Goal: Transaction & Acquisition: Purchase product/service

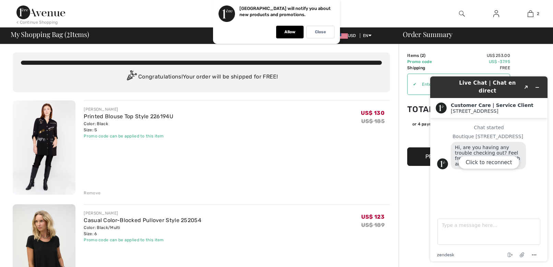
click at [540, 84] on div "Click to reconnect" at bounding box center [488, 169] width 117 height 185
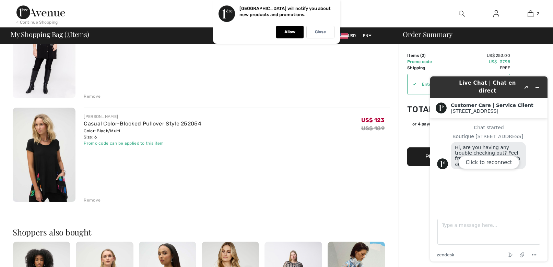
scroll to position [137, 0]
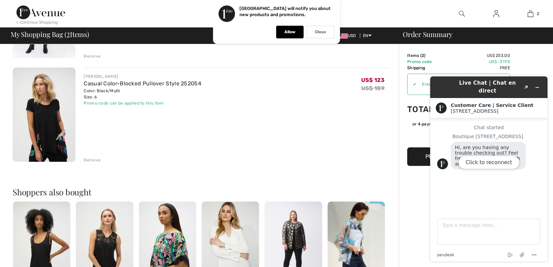
click at [535, 84] on div "Click to reconnect" at bounding box center [488, 169] width 117 height 185
click at [539, 86] on div "Click to reconnect" at bounding box center [488, 169] width 117 height 185
click at [366, 106] on div "US$ 123 US$ 189" at bounding box center [375, 89] width 29 height 33
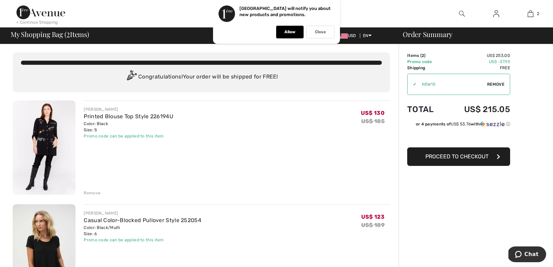
click at [476, 155] on span "Proceed to Checkout" at bounding box center [457, 156] width 63 height 7
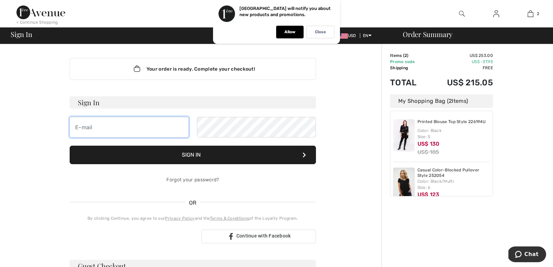
click at [114, 125] on input "email" at bounding box center [129, 127] width 119 height 21
type input "ellynwexler@gmail.com"
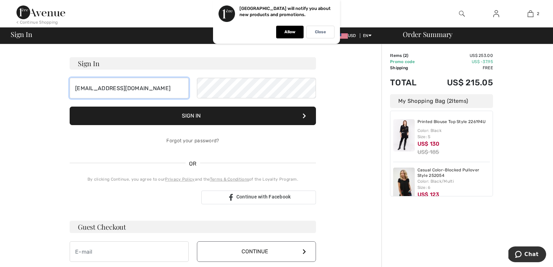
scroll to position [47, 0]
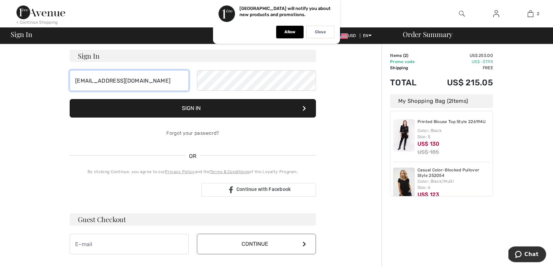
click at [146, 83] on input "ellynwexler@gmail.com" at bounding box center [129, 80] width 119 height 21
click at [189, 117] on button "Sign In" at bounding box center [193, 108] width 246 height 19
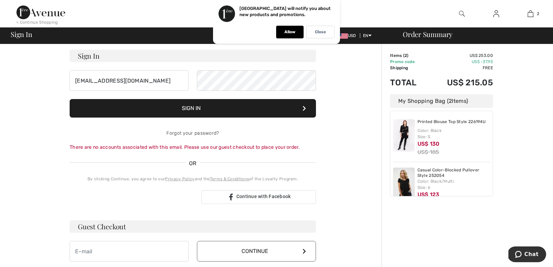
click at [188, 112] on button "Sign In" at bounding box center [193, 108] width 246 height 19
click at [316, 30] on p "Close" at bounding box center [320, 32] width 11 height 5
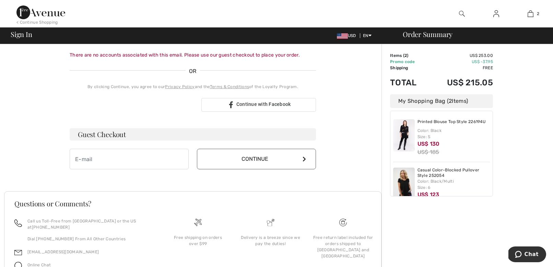
scroll to position [139, 0]
click at [129, 155] on input "email" at bounding box center [129, 159] width 119 height 21
type input "ellynwexler@gmail.com"
click at [221, 162] on button "Continue" at bounding box center [256, 159] width 119 height 21
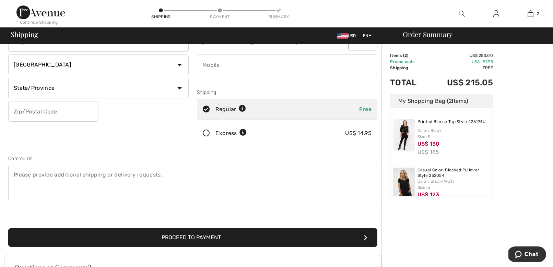
scroll to position [83, 0]
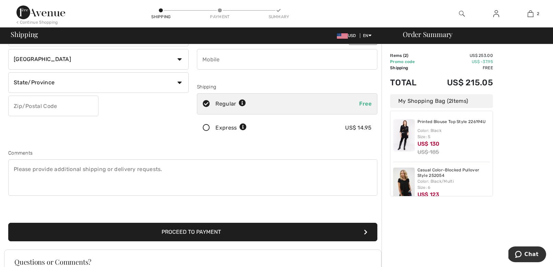
click at [214, 234] on button "Proceed to Payment" at bounding box center [192, 232] width 369 height 19
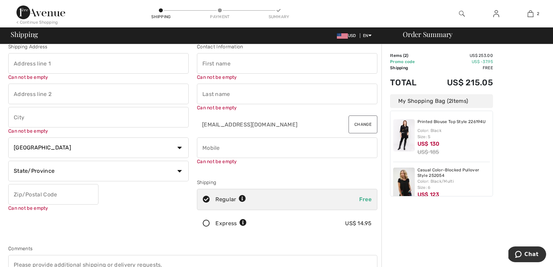
scroll to position [8, 0]
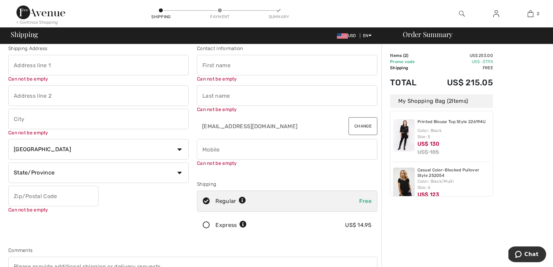
click at [70, 68] on input "text" at bounding box center [98, 65] width 181 height 21
type input "[STREET_ADDRESS]"
type input "Reston"
select select "US"
select select "VA"
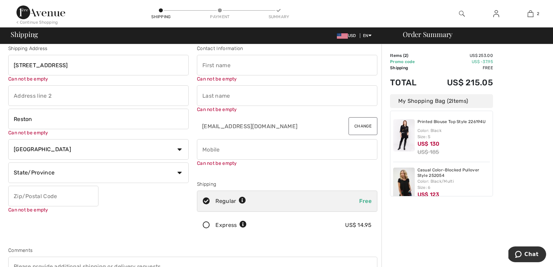
type input "20191-4301"
type input "Ellyn"
type input "Wexler"
type input "3019804470"
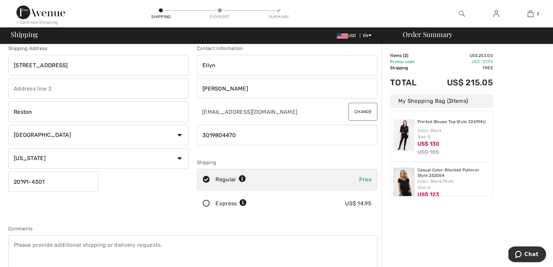
type input "201914301"
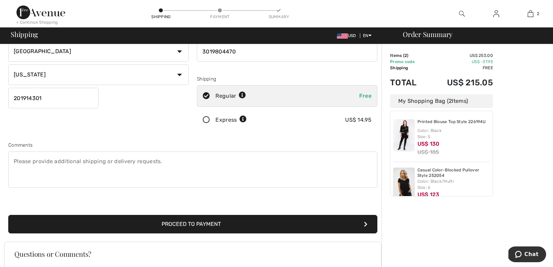
scroll to position [92, 0]
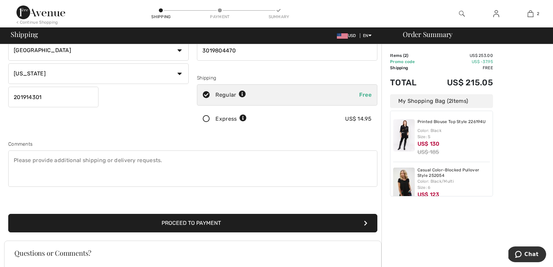
click at [199, 221] on button "Proceed to Payment" at bounding box center [192, 223] width 369 height 19
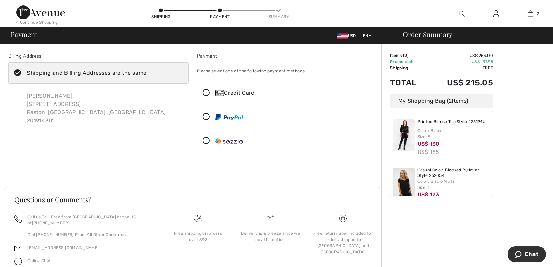
click at [240, 94] on div "Credit Card" at bounding box center [294, 93] width 157 height 8
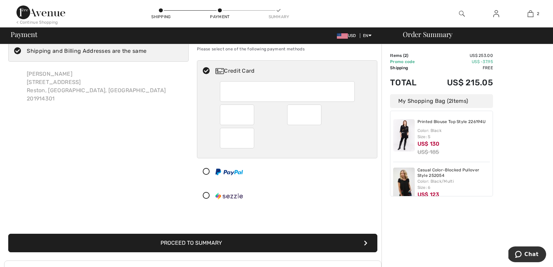
scroll to position [71, 0]
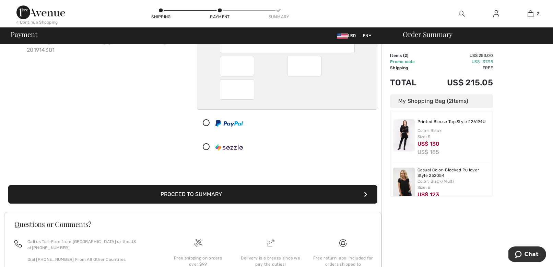
click at [223, 193] on button "Proceed to Summary" at bounding box center [192, 194] width 369 height 19
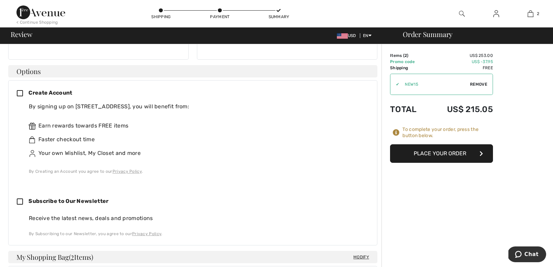
scroll to position [153, 0]
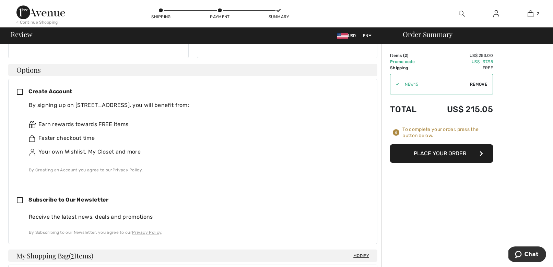
click at [20, 92] on icon at bounding box center [23, 92] width 12 height 7
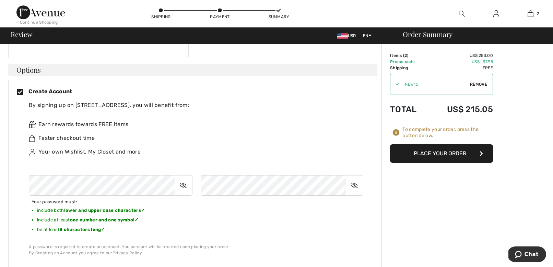
click at [183, 184] on icon at bounding box center [183, 186] width 17 height 16
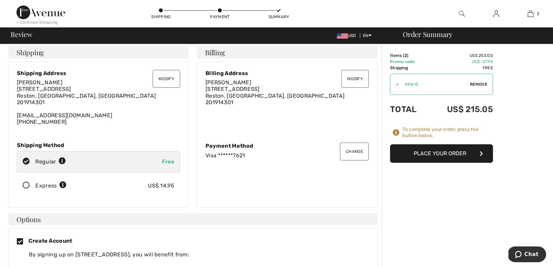
scroll to position [0, 0]
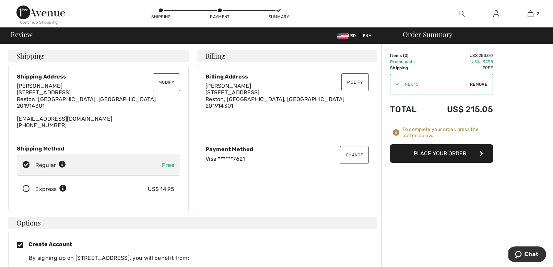
click at [358, 157] on button "Change" at bounding box center [354, 155] width 29 height 18
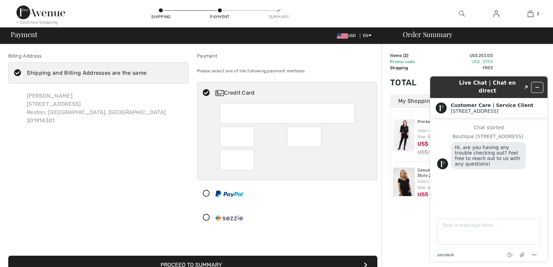
click at [537, 88] on icon "Minimize widget" at bounding box center [537, 88] width 3 height 0
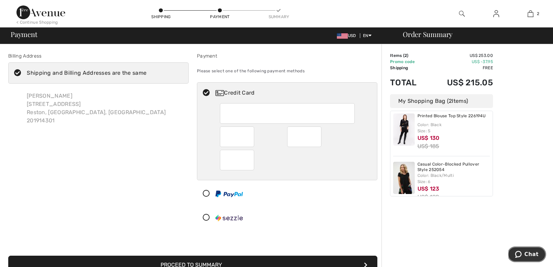
scroll to position [20, 0]
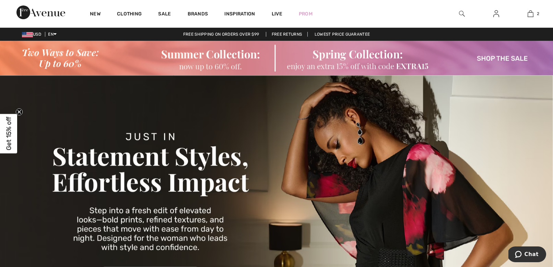
click at [374, 62] on img at bounding box center [276, 58] width 553 height 35
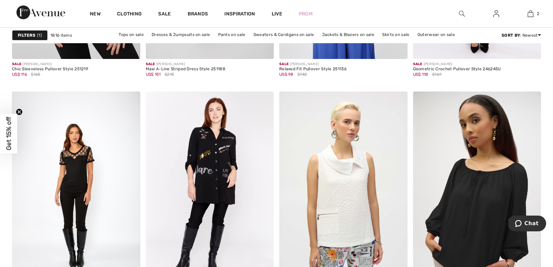
scroll to position [1527, 0]
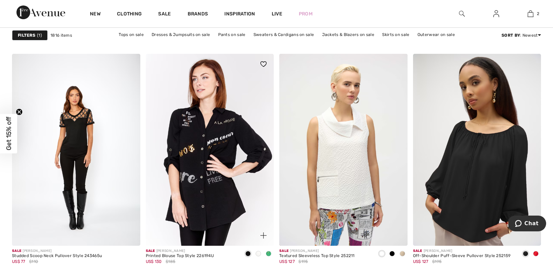
click at [234, 115] on img at bounding box center [210, 150] width 128 height 192
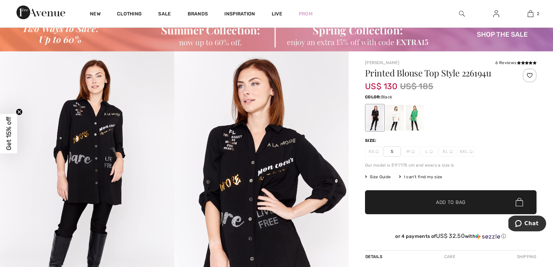
scroll to position [31, 0]
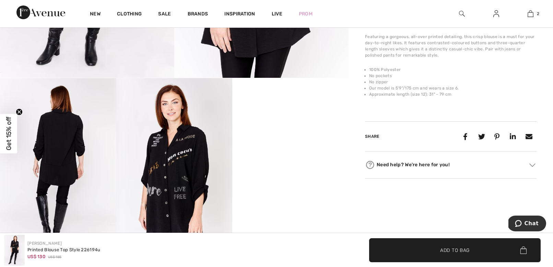
scroll to position [224, 0]
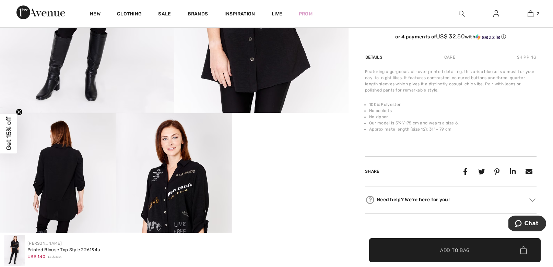
click at [448, 57] on div "Care" at bounding box center [450, 57] width 23 height 12
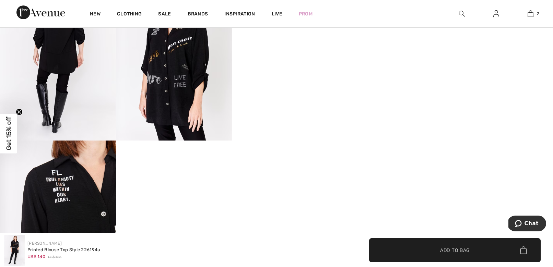
scroll to position [312, 0]
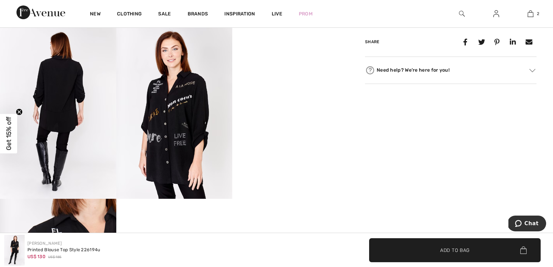
click at [298, 83] on video "Your browser does not support the video tag." at bounding box center [290, 54] width 116 height 58
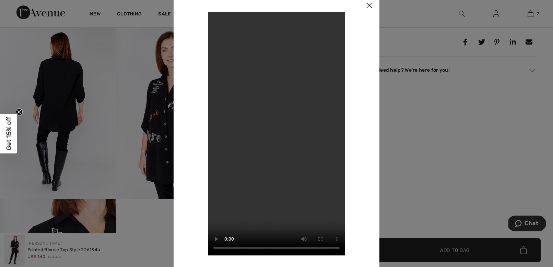
click at [369, 5] on img at bounding box center [369, 5] width 21 height 21
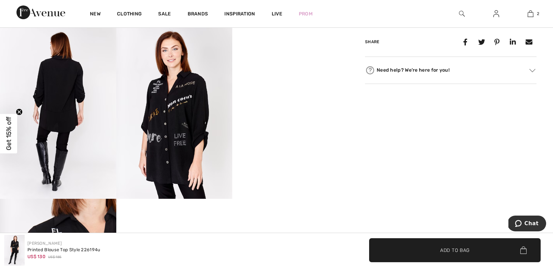
click at [283, 83] on video "Your browser does not support the video tag." at bounding box center [290, 54] width 116 height 58
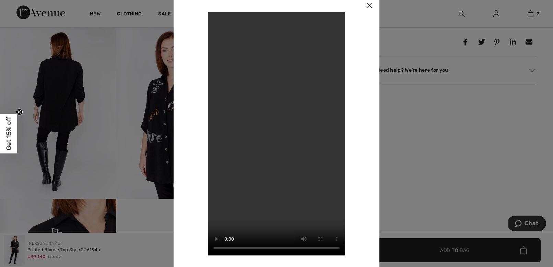
click at [368, 5] on img at bounding box center [369, 5] width 21 height 21
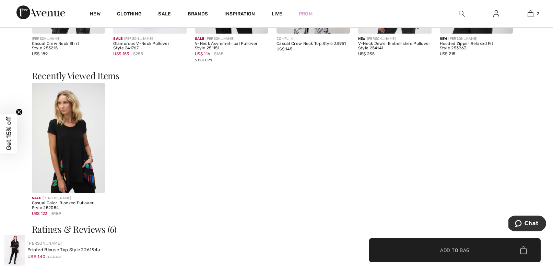
scroll to position [983, 0]
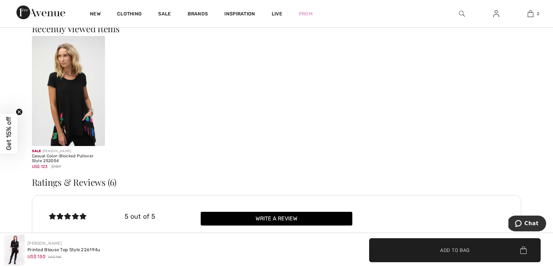
click at [81, 114] on img at bounding box center [68, 91] width 73 height 110
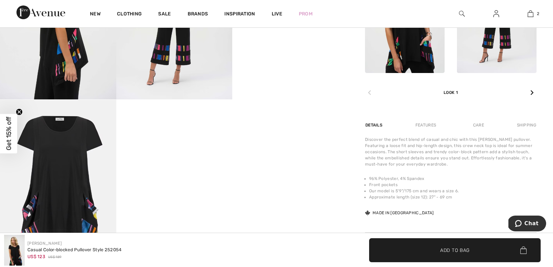
scroll to position [415, 0]
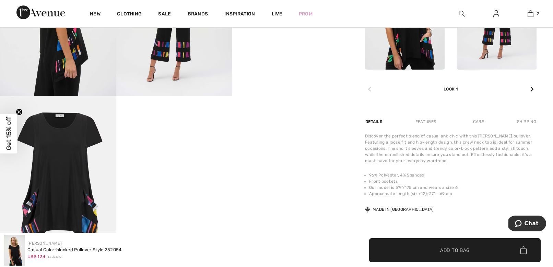
click at [476, 120] on div "Care" at bounding box center [478, 122] width 23 height 12
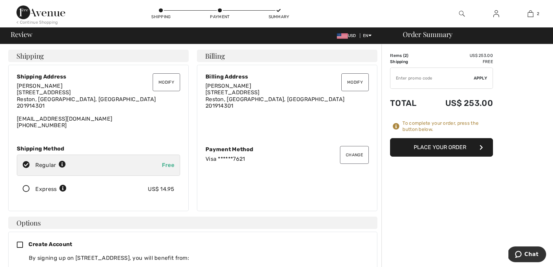
type input "NEW15"
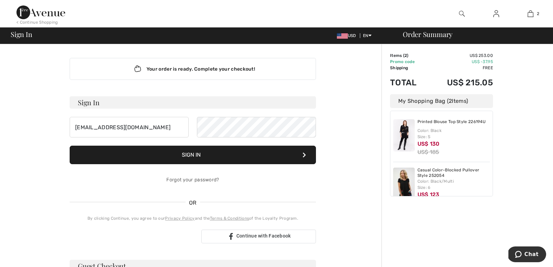
click at [203, 158] on button "Sign In" at bounding box center [193, 155] width 246 height 19
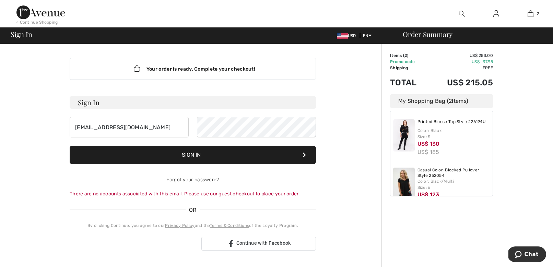
click at [198, 157] on button "Sign In" at bounding box center [193, 155] width 246 height 19
click at [195, 133] on div "ellynwexler@gmail.com" at bounding box center [193, 127] width 246 height 21
click at [186, 128] on div "ellynwexler@gmail.com" at bounding box center [193, 127] width 246 height 21
click at [195, 154] on button "Sign In" at bounding box center [193, 155] width 246 height 19
click at [152, 128] on input "ellynwexler@gmail.com" at bounding box center [129, 127] width 119 height 21
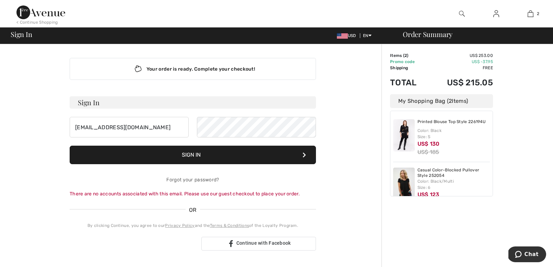
click at [209, 155] on button "Sign In" at bounding box center [193, 155] width 246 height 19
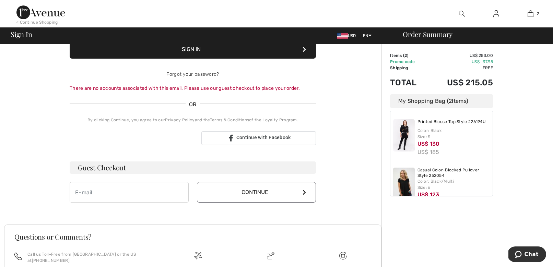
scroll to position [107, 0]
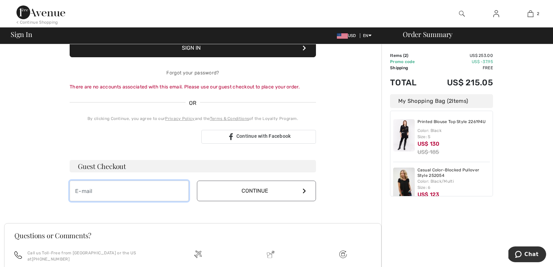
click at [171, 190] on input "email" at bounding box center [129, 191] width 119 height 21
type input "ellynwexler@gmail.com"
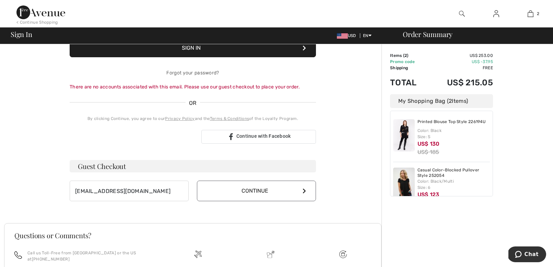
click at [262, 188] on button "Continue" at bounding box center [256, 191] width 119 height 21
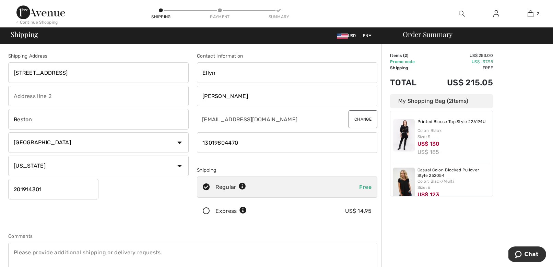
scroll to position [114, 0]
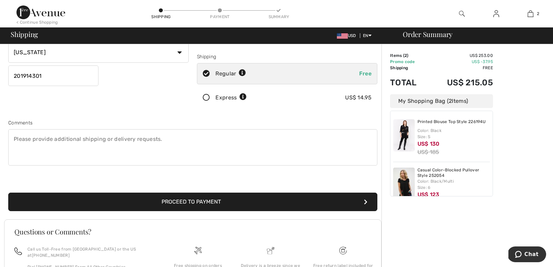
click at [243, 199] on button "Proceed to Payment" at bounding box center [192, 202] width 369 height 19
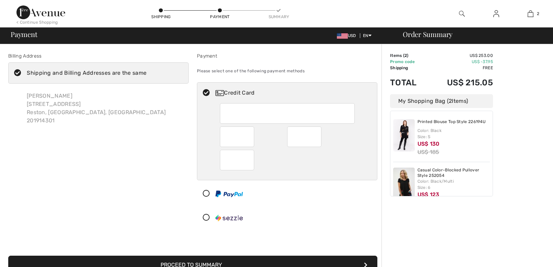
checkbox input "true"
click at [454, 144] on div "Printed Blouse Top Style 226194U Color: Black Size: S US$ 130 US$ 185" at bounding box center [454, 137] width 73 height 37
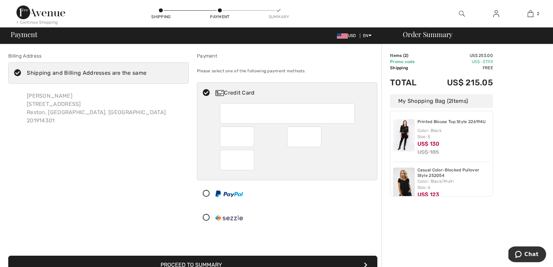
click at [456, 144] on div "Printed Blouse Top Style 226194U Color: Black Size: S US$ 130 US$ 185" at bounding box center [454, 137] width 73 height 37
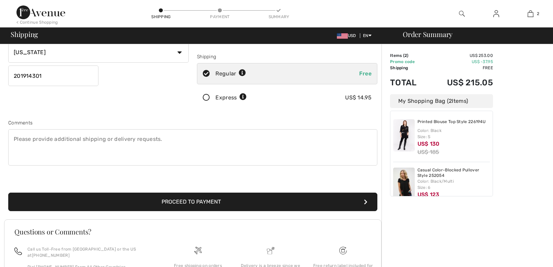
scroll to position [114, 0]
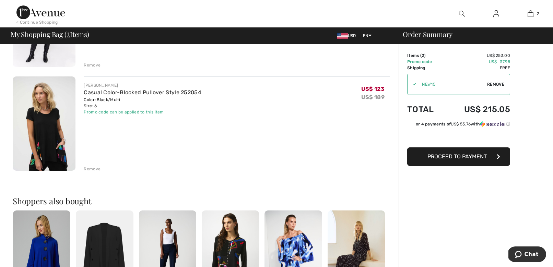
scroll to position [131, 0]
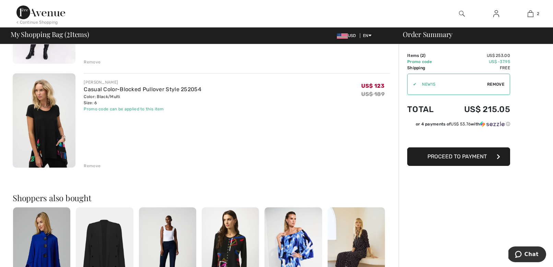
click at [90, 164] on div "Remove" at bounding box center [92, 166] width 17 height 6
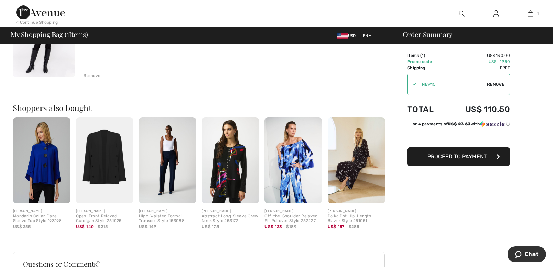
scroll to position [4, 0]
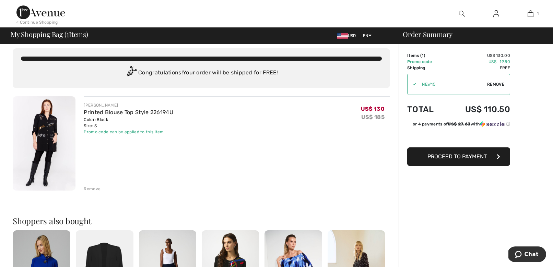
click at [431, 159] on span "Proceed to Payment" at bounding box center [457, 156] width 59 height 7
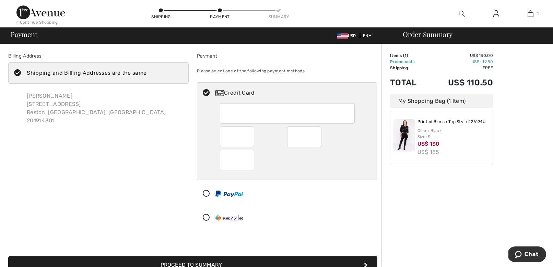
scroll to position [123, 0]
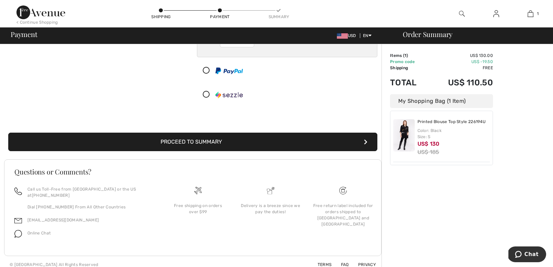
click at [243, 141] on button "Proceed to Summary" at bounding box center [192, 142] width 369 height 19
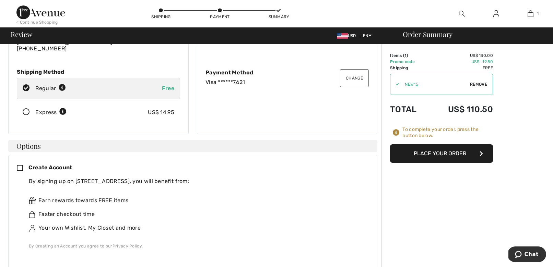
scroll to position [100, 0]
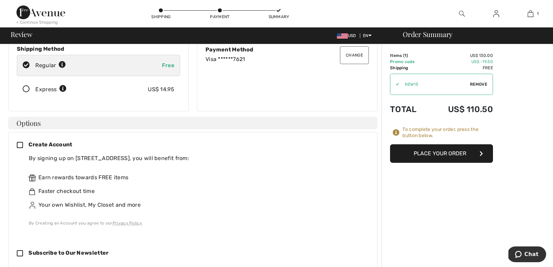
drag, startPoint x: 21, startPoint y: 145, endPoint x: 28, endPoint y: 147, distance: 7.1
click at [21, 145] on icon at bounding box center [23, 145] width 12 height 7
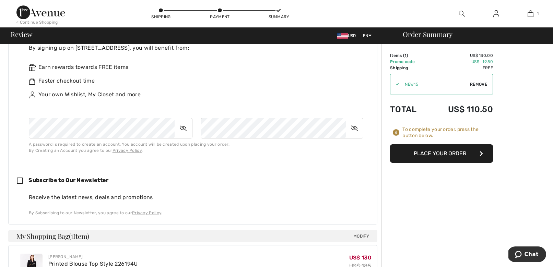
scroll to position [211, 0]
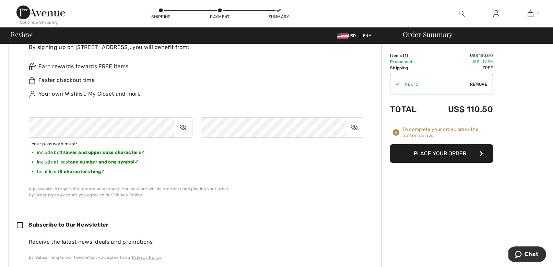
click at [185, 128] on icon at bounding box center [183, 128] width 17 height 16
click at [356, 126] on icon at bounding box center [354, 128] width 17 height 16
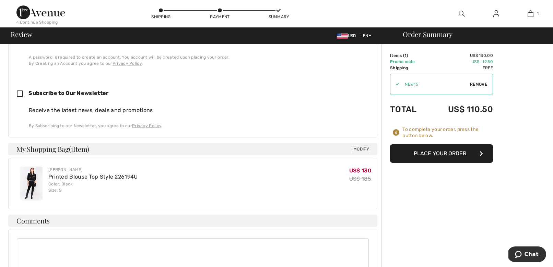
scroll to position [373, 0]
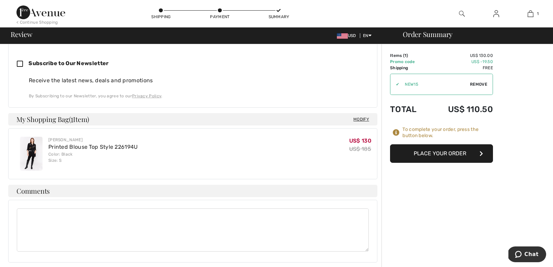
click at [414, 153] on button "Place Your Order" at bounding box center [441, 153] width 103 height 19
